Goal: Information Seeking & Learning: Learn about a topic

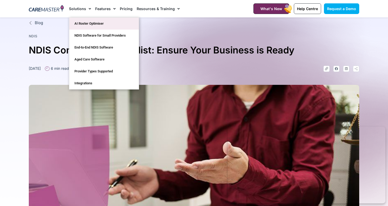
click at [81, 21] on link "AI Roster Optimiser" at bounding box center [104, 24] width 70 height 12
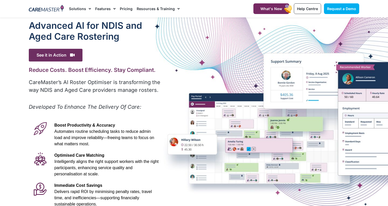
click at [53, 8] on img at bounding box center [46, 9] width 35 height 8
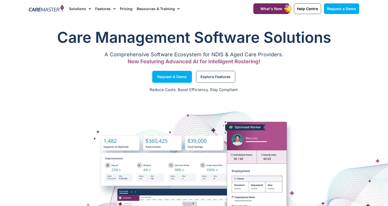
click at [52, 10] on img at bounding box center [46, 9] width 35 height 8
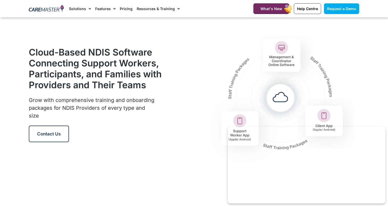
scroll to position [616, 0]
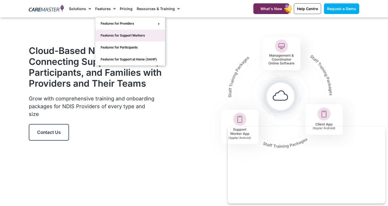
click at [148, 39] on link "Features for Support Workers" at bounding box center [130, 36] width 70 height 12
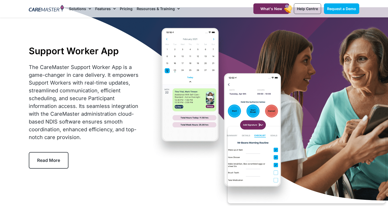
scroll to position [11, 0]
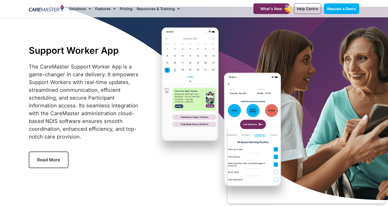
click at [37, 163] on link "Read More" at bounding box center [49, 160] width 40 height 17
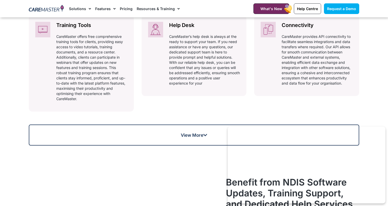
scroll to position [365, 0]
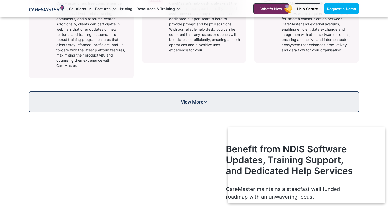
click at [84, 104] on span "View More" at bounding box center [194, 102] width 330 height 4
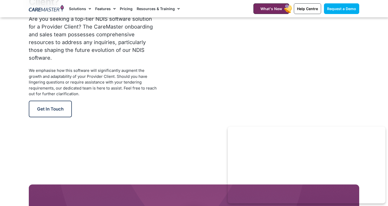
scroll to position [959, 0]
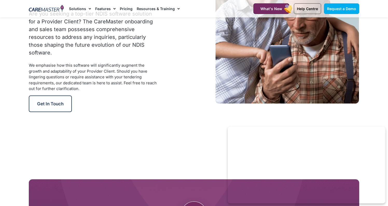
scroll to position [11, 0]
